Goal: Entertainment & Leisure: Consume media (video, audio)

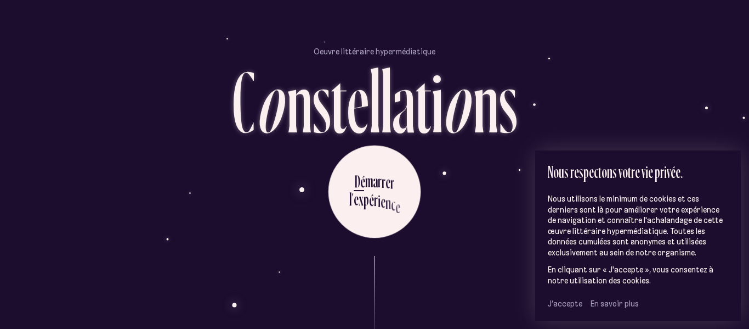
click at [564, 308] on span "J’accepte" at bounding box center [565, 303] width 35 height 10
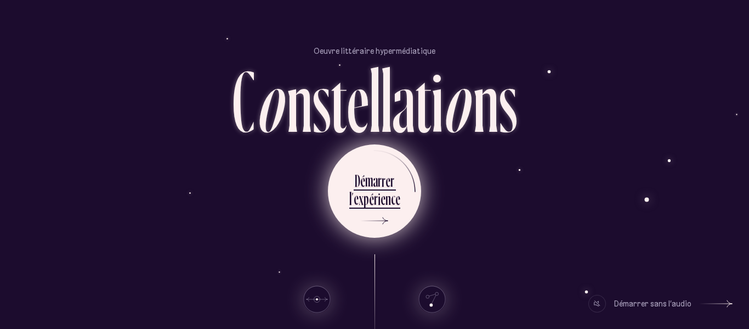
click at [408, 202] on ul "D é m a r r e r l ’ e x p é r i e n c e" at bounding box center [374, 190] width 93 height 93
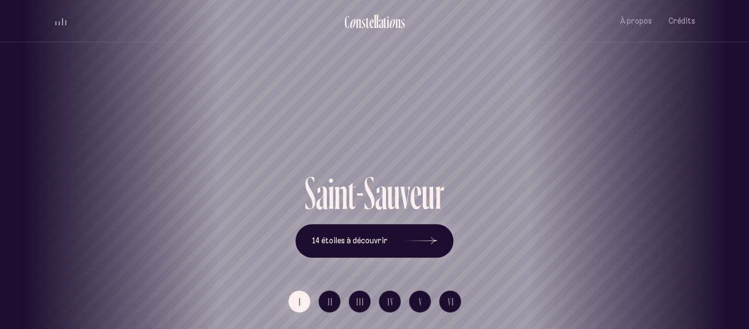
click at [409, 165] on div "Saint-Sauveur" at bounding box center [374, 131] width 733 height 78
click at [443, 152] on h1 "Saint-Sauveur" at bounding box center [375, 131] width 700 height 46
click at [429, 235] on icon at bounding box center [420, 241] width 33 height 82
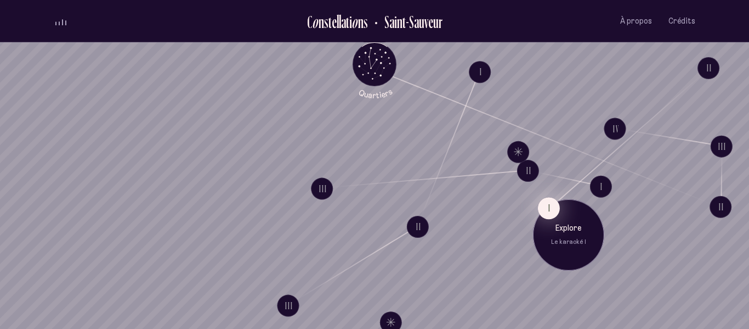
click at [547, 208] on button "I" at bounding box center [549, 208] width 22 height 22
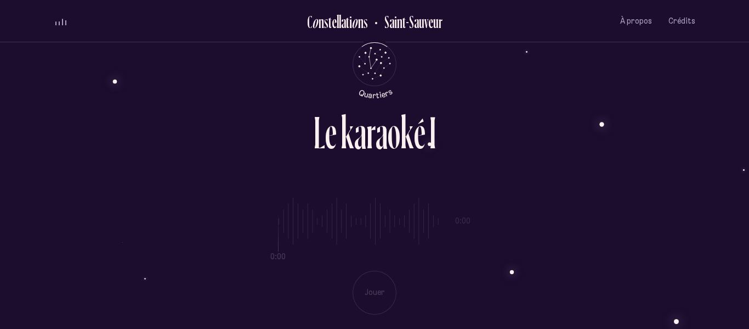
click at [371, 287] on div "0:00 0:00 Jouer" at bounding box center [375, 247] width 642 height 134
click at [272, 288] on div "0:00 9:29 Jouer" at bounding box center [375, 247] width 642 height 134
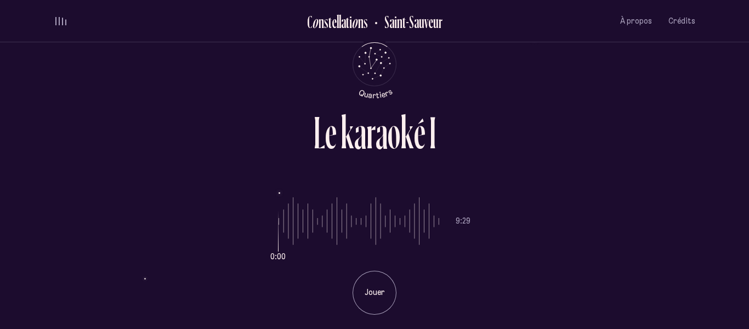
click at [413, 231] on input "range" at bounding box center [359, 221] width 161 height 82
drag, startPoint x: 419, startPoint y: 235, endPoint x: 320, endPoint y: 242, distance: 99.5
click at [320, 242] on input "range" at bounding box center [359, 221] width 161 height 82
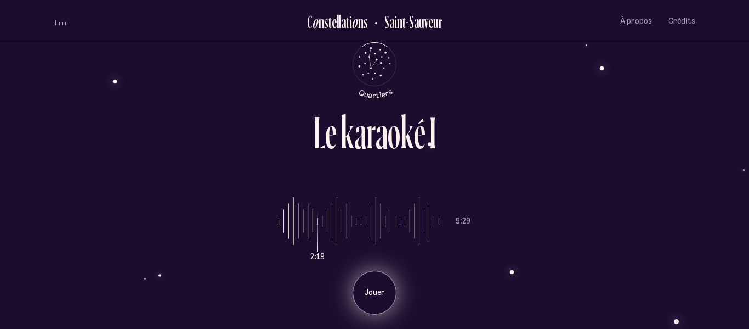
drag, startPoint x: 431, startPoint y: 303, endPoint x: 366, endPoint y: 295, distance: 65.9
click at [366, 295] on li "Jouer" at bounding box center [375, 288] width 192 height 52
click at [366, 289] on p "Jouer" at bounding box center [374, 292] width 27 height 11
drag, startPoint x: 317, startPoint y: 247, endPoint x: 270, endPoint y: 243, distance: 46.8
click at [279, 243] on input "range" at bounding box center [359, 221] width 161 height 82
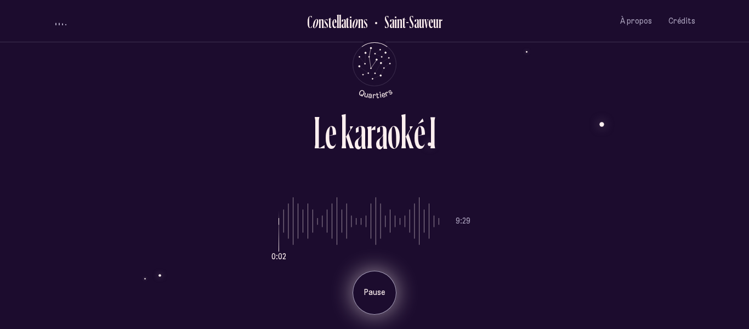
drag, startPoint x: 275, startPoint y: 244, endPoint x: 267, endPoint y: 244, distance: 7.7
click at [267, 244] on div "0:02 9:29 Pause" at bounding box center [375, 247] width 642 height 134
drag, startPoint x: 278, startPoint y: 221, endPoint x: 263, endPoint y: 219, distance: 14.9
click at [279, 219] on input "range" at bounding box center [359, 221] width 161 height 82
drag, startPoint x: 279, startPoint y: 236, endPoint x: 256, endPoint y: 235, distance: 22.5
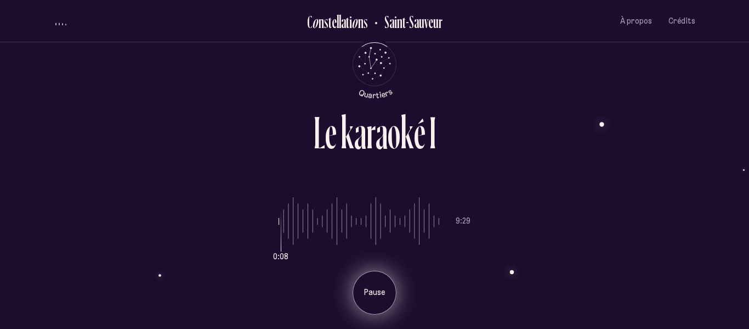
click at [279, 235] on input "range" at bounding box center [359, 221] width 161 height 82
click at [386, 287] on p "Pause" at bounding box center [374, 292] width 27 height 11
drag, startPoint x: 282, startPoint y: 234, endPoint x: 272, endPoint y: 234, distance: 9.9
click at [279, 234] on input "range" at bounding box center [359, 221] width 161 height 82
click at [364, 287] on p "Jouer" at bounding box center [374, 292] width 27 height 11
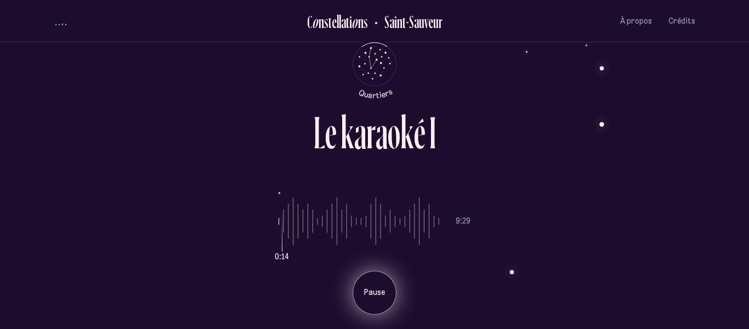
drag, startPoint x: 282, startPoint y: 255, endPoint x: 258, endPoint y: 253, distance: 24.2
click at [279, 253] on input "range" at bounding box center [359, 221] width 161 height 82
drag, startPoint x: 284, startPoint y: 222, endPoint x: 267, endPoint y: 221, distance: 16.5
click at [279, 221] on input "range" at bounding box center [359, 221] width 161 height 82
type input "*"
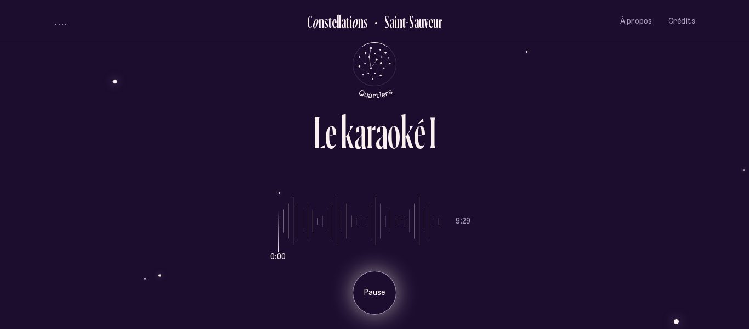
drag, startPoint x: 285, startPoint y: 241, endPoint x: 264, endPoint y: 238, distance: 21.2
click at [279, 238] on input "range" at bounding box center [359, 221] width 161 height 82
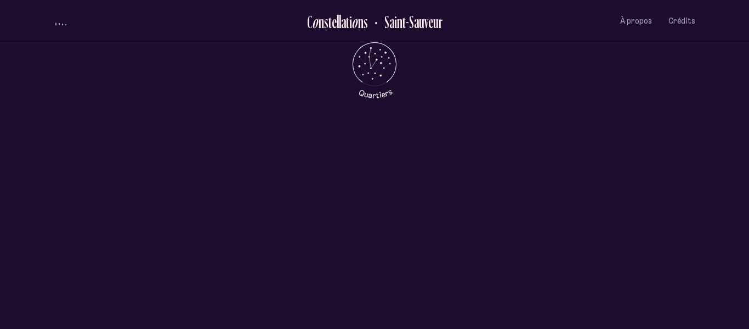
scroll to position [416, 0]
click at [587, 191] on div "[PERSON_NAME] [PERSON_NAME]" at bounding box center [374, 218] width 749 height 65
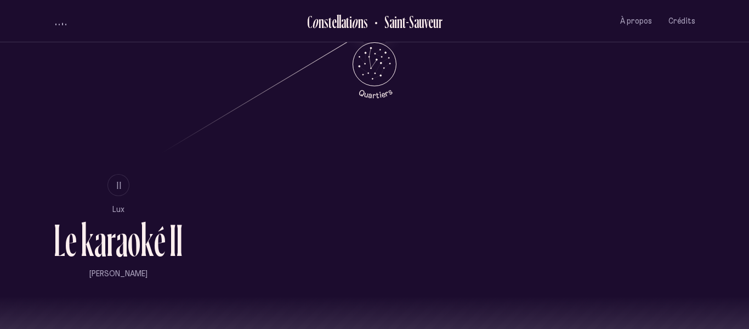
scroll to position [632, 0]
click at [155, 162] on ul "I II Lux L e k a r a o k é I I [PERSON_NAME]" at bounding box center [375, 154] width 642 height 281
click at [117, 183] on span "II" at bounding box center [119, 183] width 5 height 9
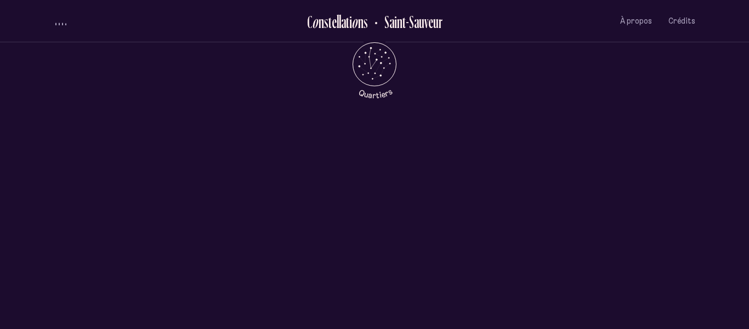
scroll to position [0, 0]
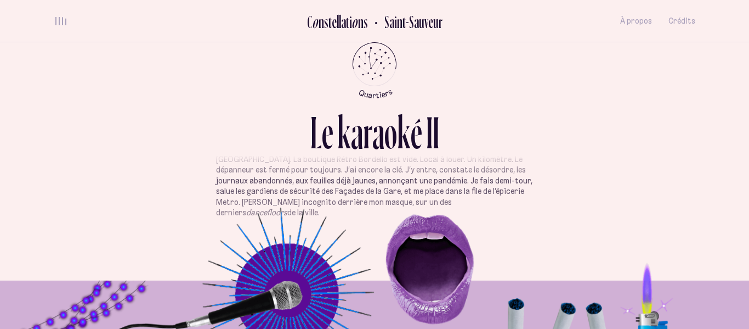
scroll to position [447, 0]
drag, startPoint x: 404, startPoint y: 172, endPoint x: 405, endPoint y: 211, distance: 38.4
click at [405, 211] on div "L e k a r a o k é I I Chaque jour, je traverse en courant, en diagonale, cette …" at bounding box center [375, 164] width 658 height 329
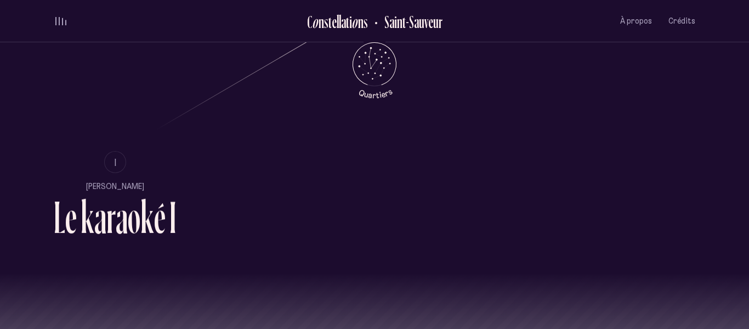
scroll to position [653, 0]
click at [121, 161] on button "I" at bounding box center [115, 162] width 22 height 22
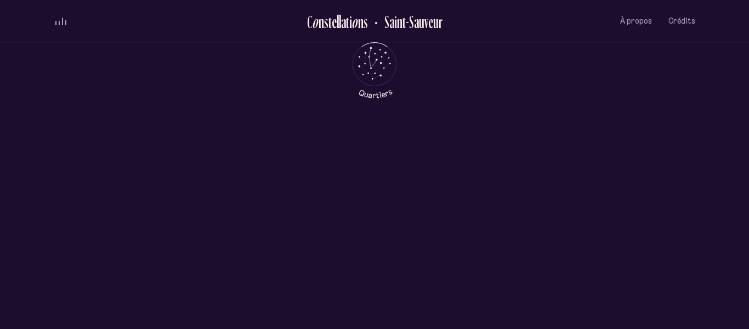
scroll to position [0, 0]
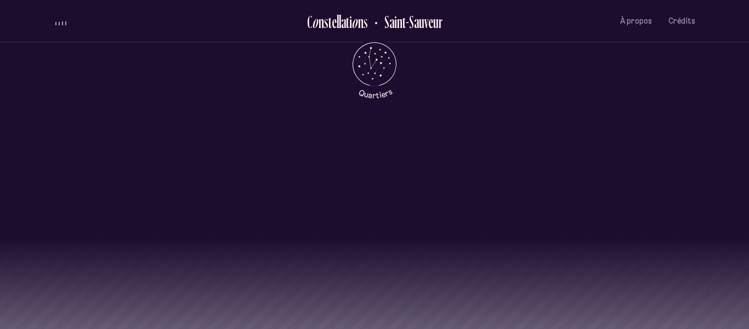
scroll to position [691, 0]
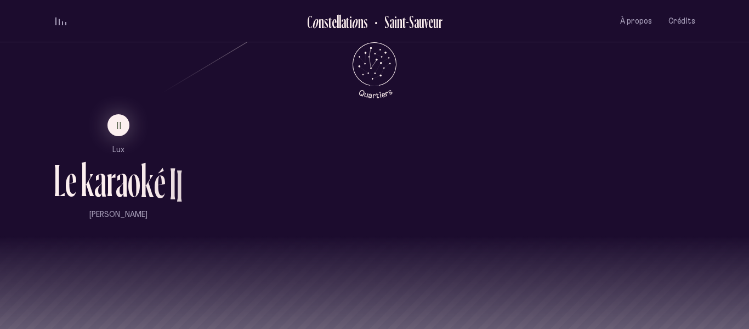
click at [122, 143] on ul "II Lux L e k a r a o k é I I [PERSON_NAME]" at bounding box center [118, 166] width 129 height 105
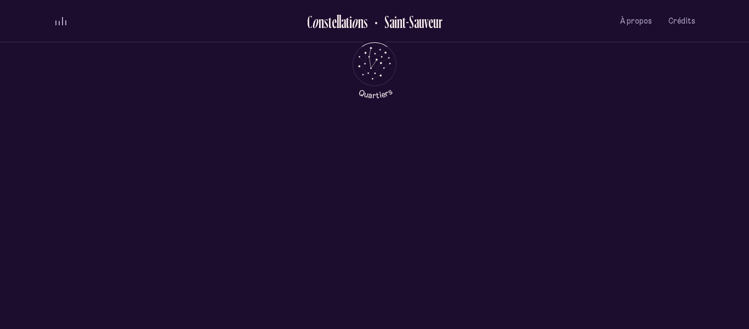
scroll to position [0, 0]
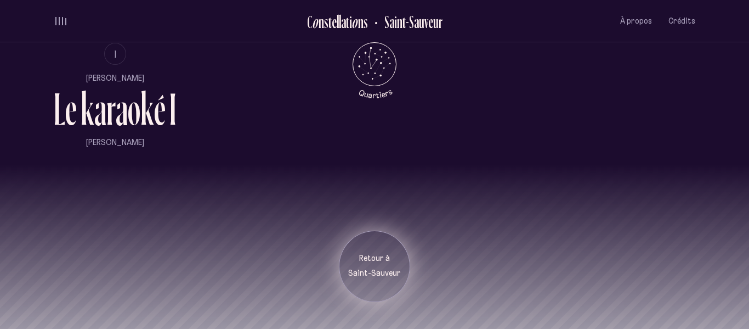
click at [359, 273] on p "Saint-Sauveur" at bounding box center [374, 273] width 55 height 11
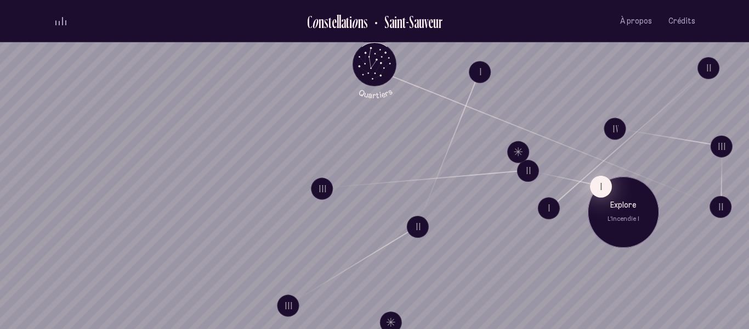
click at [594, 188] on button "I" at bounding box center [601, 186] width 22 height 22
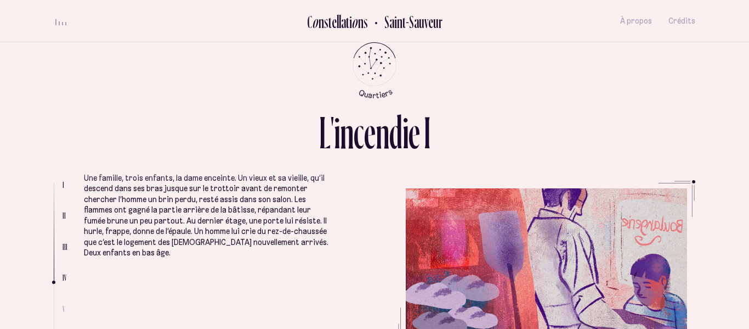
scroll to position [884, 0]
click at [243, 261] on li "Une famille, trois enfants, la dame enceinte. Un vieux et sa vieille, qu’il des…" at bounding box center [206, 270] width 245 height 272
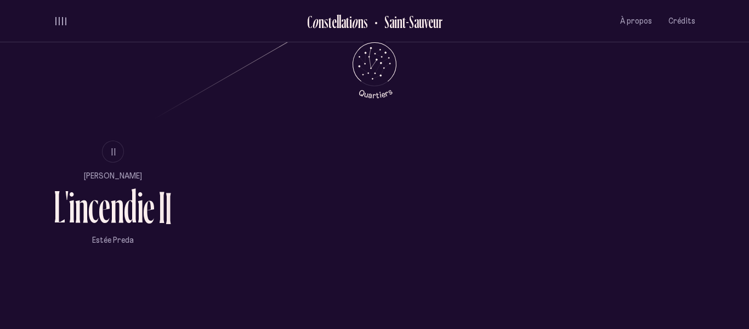
scroll to position [664, 0]
click at [116, 151] on span "II" at bounding box center [113, 152] width 5 height 9
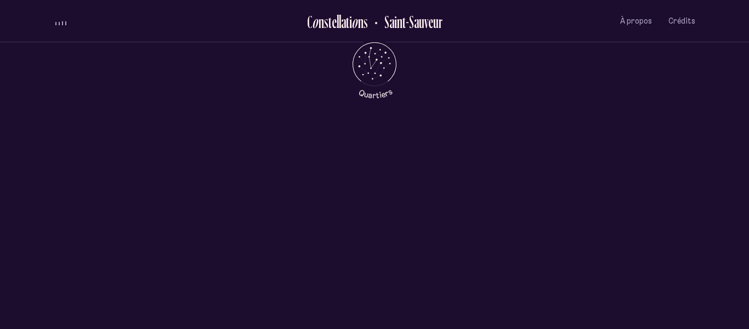
scroll to position [0, 0]
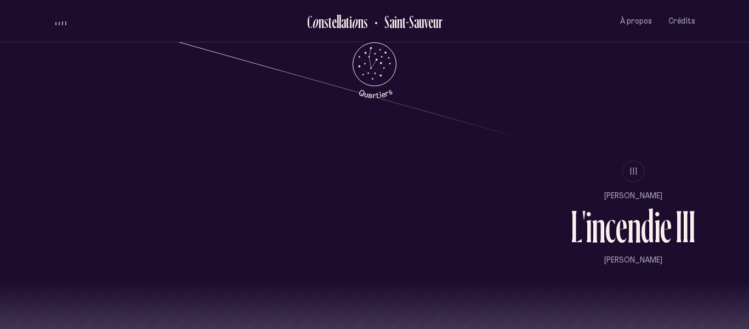
scroll to position [902, 0]
click at [635, 167] on span "III" at bounding box center [634, 171] width 8 height 9
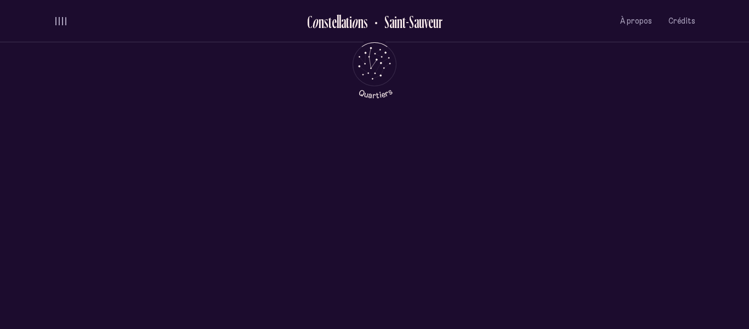
scroll to position [0, 0]
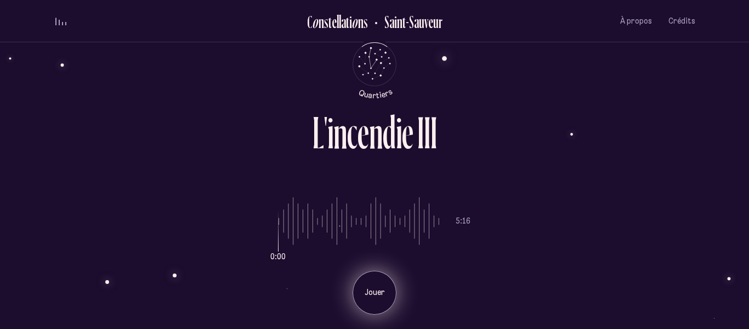
click at [374, 278] on div "Jouer" at bounding box center [375, 292] width 44 height 44
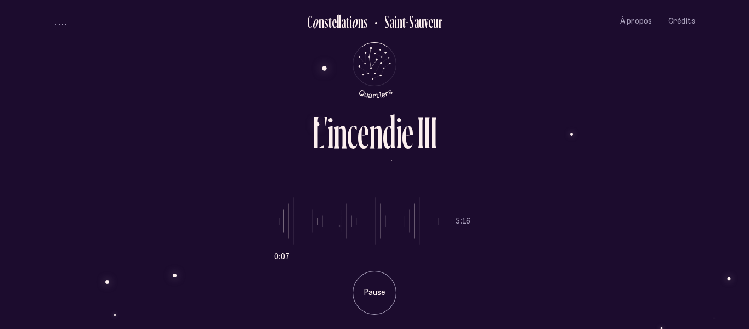
drag, startPoint x: 281, startPoint y: 233, endPoint x: 268, endPoint y: 235, distance: 12.7
click at [279, 235] on input "range" at bounding box center [359, 221] width 161 height 82
drag, startPoint x: 282, startPoint y: 247, endPoint x: 264, endPoint y: 245, distance: 18.3
click at [279, 245] on input "range" at bounding box center [359, 221] width 161 height 82
drag, startPoint x: 283, startPoint y: 250, endPoint x: 268, endPoint y: 247, distance: 15.0
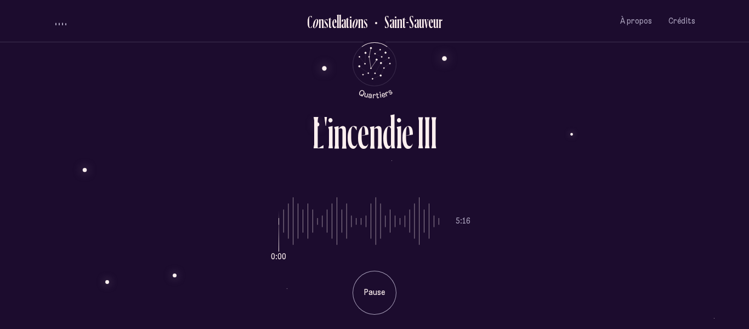
click at [279, 247] on input "range" at bounding box center [359, 221] width 161 height 82
drag, startPoint x: 372, startPoint y: 246, endPoint x: 314, endPoint y: 231, distance: 60.5
click at [314, 231] on input "range" at bounding box center [359, 221] width 161 height 82
drag, startPoint x: 314, startPoint y: 245, endPoint x: 270, endPoint y: 245, distance: 43.3
type input "*"
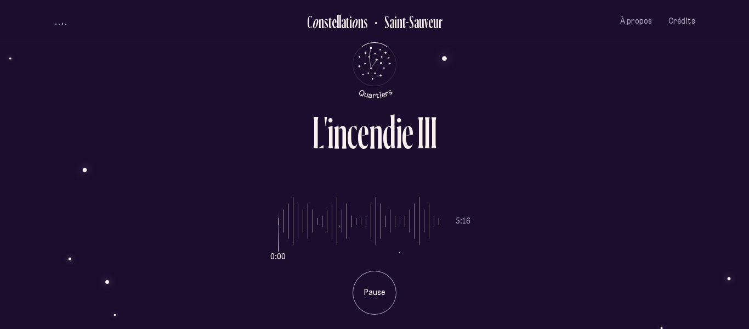
click at [279, 245] on input "range" at bounding box center [359, 221] width 161 height 82
click at [428, 40] on ul "C o n s t e l l a t i o n s [GEOGRAPHIC_DATA] À propos Crédits Menu" at bounding box center [375, 21] width 642 height 42
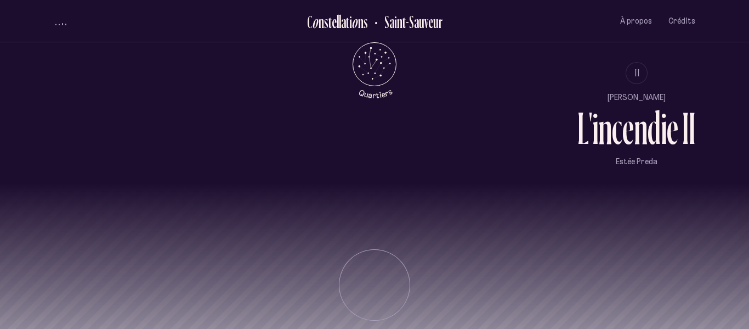
scroll to position [1021, 0]
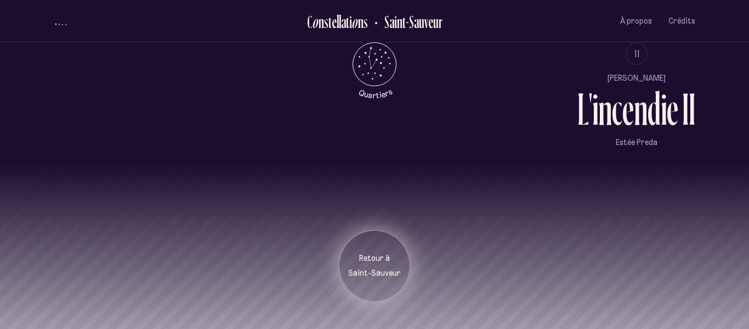
click at [372, 249] on div "Retour à [GEOGRAPHIC_DATA]" at bounding box center [374, 265] width 71 height 71
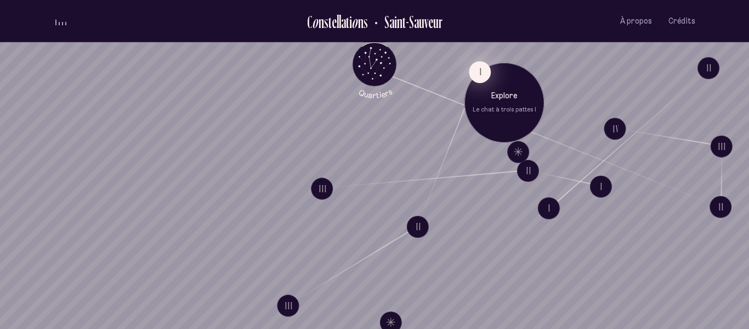
click at [476, 67] on button "I" at bounding box center [480, 72] width 22 height 22
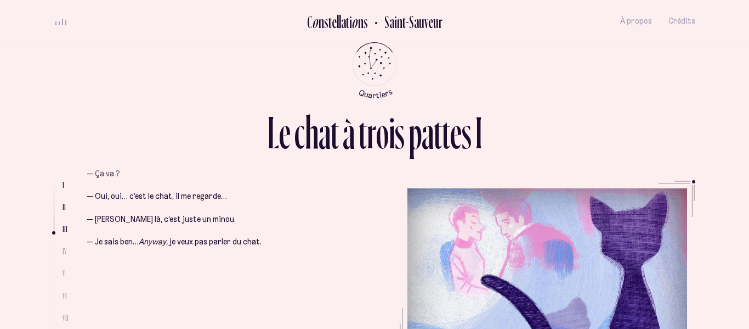
scroll to position [635, 0]
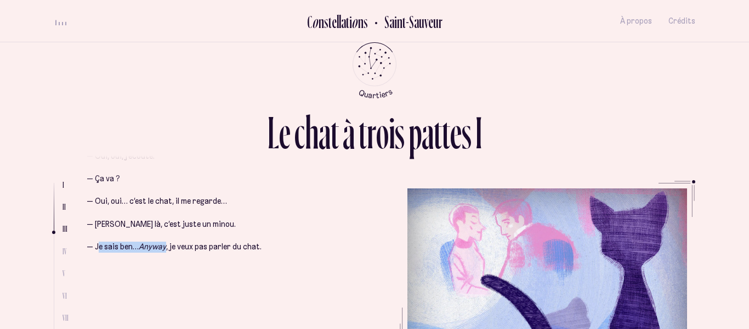
drag, startPoint x: 99, startPoint y: 225, endPoint x: 160, endPoint y: 217, distance: 61.9
click at [160, 217] on div "— Nik ! — Oui, oui, j’écoute. — Ça va ? — Oui, oui… c’est le chat, il me regard…" at bounding box center [209, 171] width 244 height 162
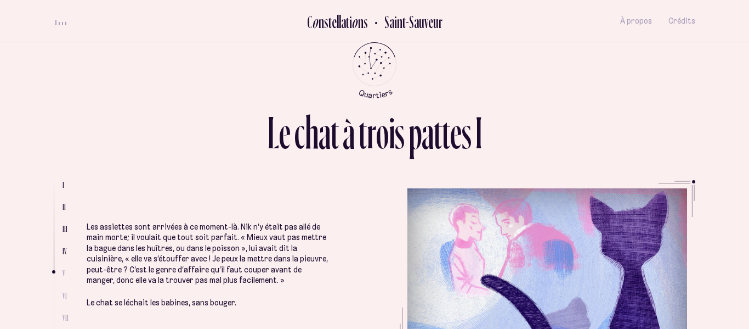
scroll to position [1169, 0]
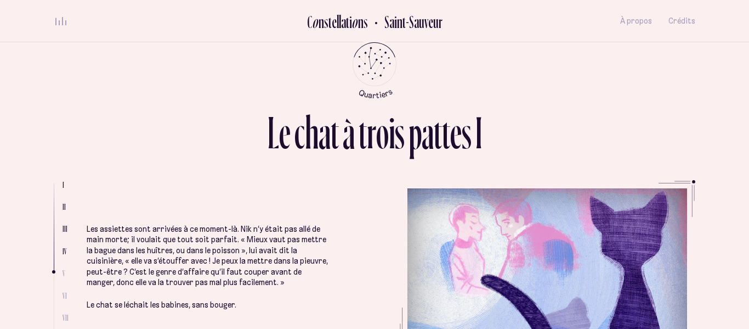
click at [239, 232] on p "Les assiettes sont arrivées à ce moment-là. Nik n’y était pas allé de main mort…" at bounding box center [209, 256] width 244 height 64
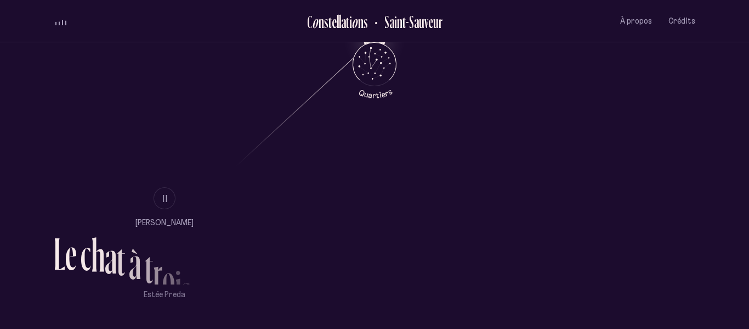
scroll to position [629, 0]
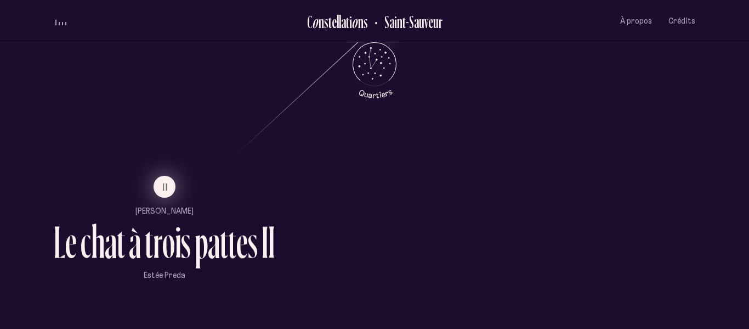
click at [159, 189] on button "II" at bounding box center [165, 187] width 22 height 22
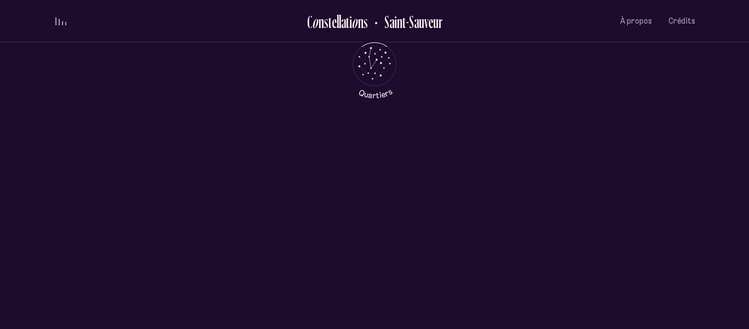
scroll to position [0, 0]
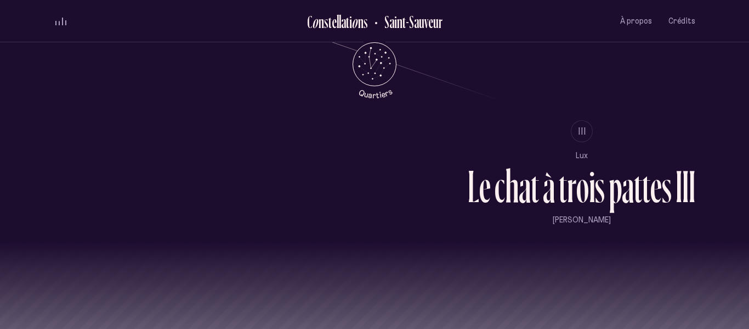
scroll to position [956, 0]
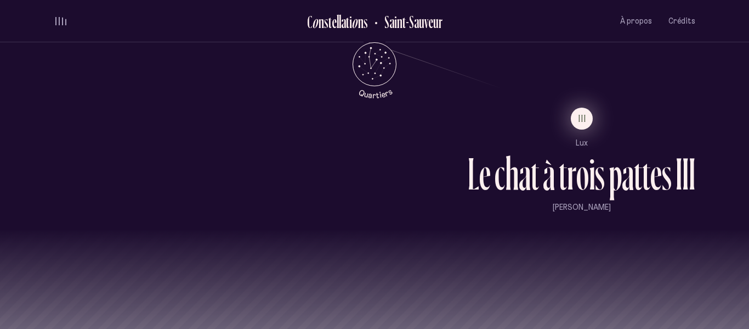
click at [585, 116] on span "III" at bounding box center [583, 118] width 8 height 9
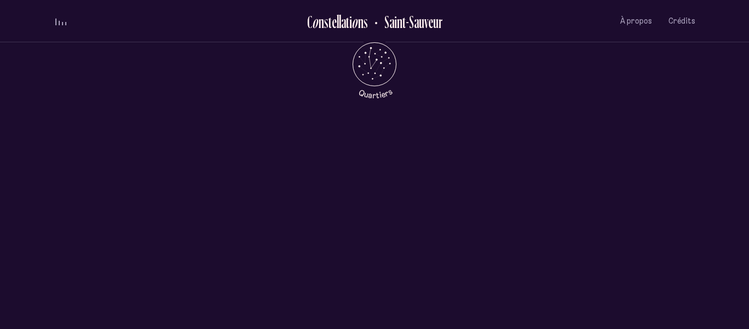
scroll to position [0, 0]
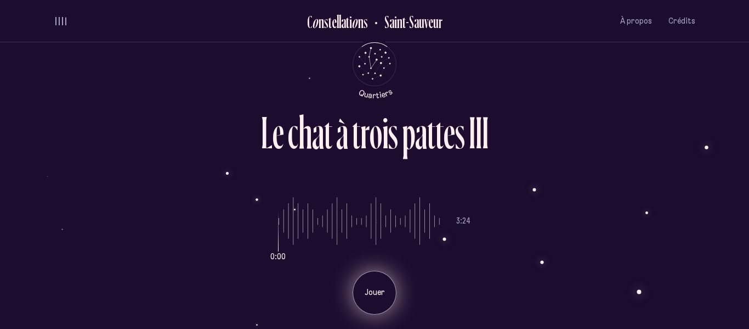
click at [380, 287] on p "Jouer" at bounding box center [374, 292] width 27 height 11
drag, startPoint x: 282, startPoint y: 246, endPoint x: 273, endPoint y: 244, distance: 10.2
click at [279, 244] on input "range" at bounding box center [359, 221] width 161 height 82
type input "*"
drag, startPoint x: 284, startPoint y: 250, endPoint x: 266, endPoint y: 248, distance: 18.2
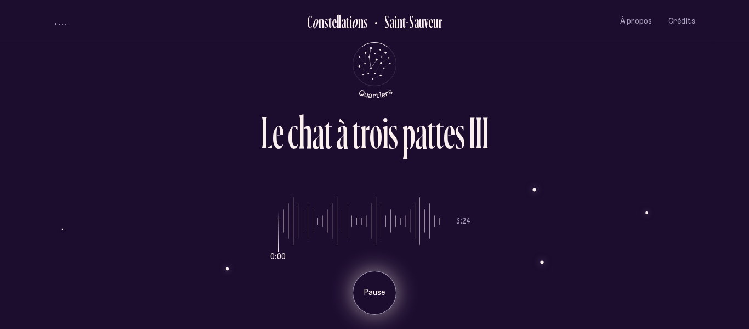
click at [279, 248] on input "range" at bounding box center [359, 221] width 161 height 82
click at [266, 248] on div "2:02 3:24 Pause" at bounding box center [375, 247] width 642 height 134
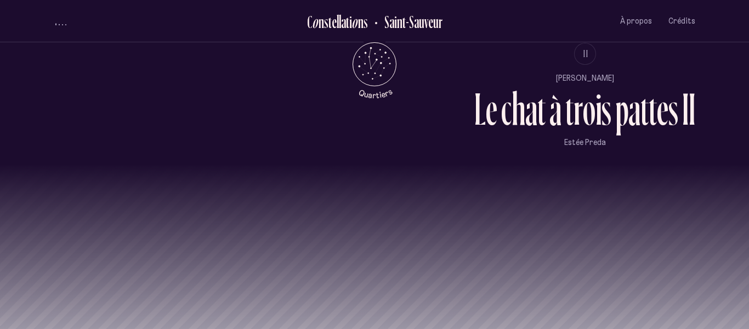
scroll to position [1020, 0]
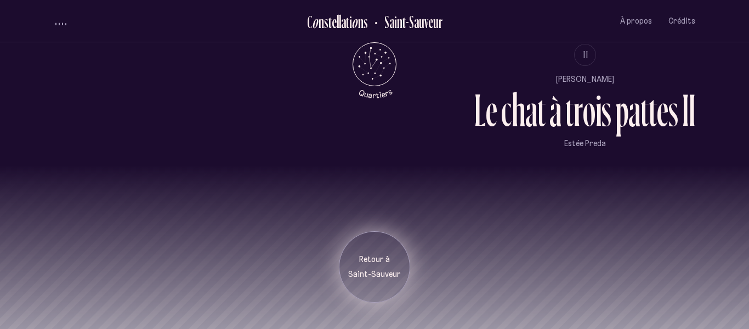
click at [342, 264] on div "Retour à [GEOGRAPHIC_DATA]" at bounding box center [374, 266] width 71 height 71
